Goal: Find specific page/section: Find specific page/section

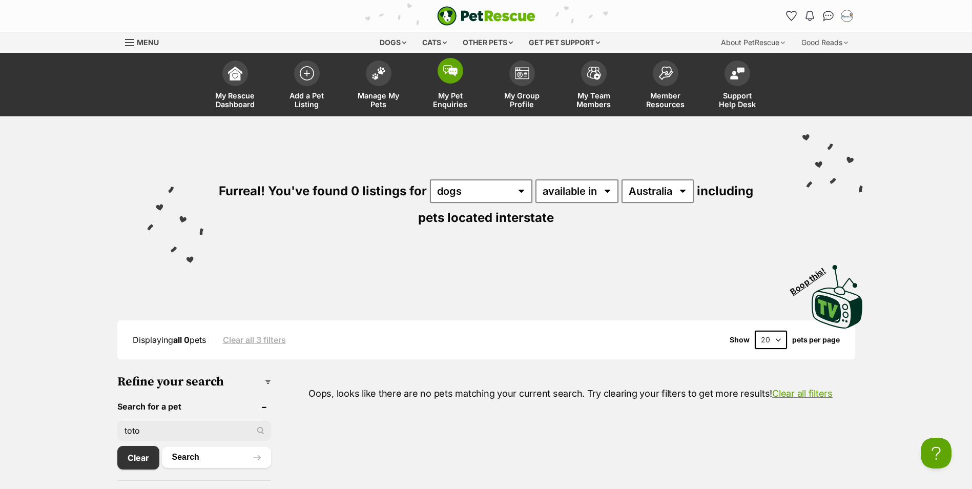
click at [439, 82] on link "My Pet Enquiries" at bounding box center [450, 85] width 72 height 61
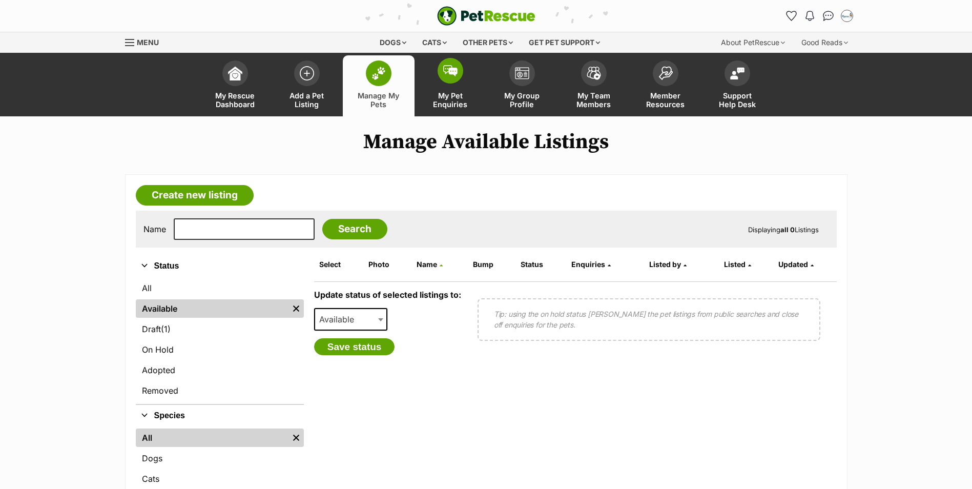
click at [449, 73] on img at bounding box center [450, 70] width 14 height 11
